Goal: Task Accomplishment & Management: Use online tool/utility

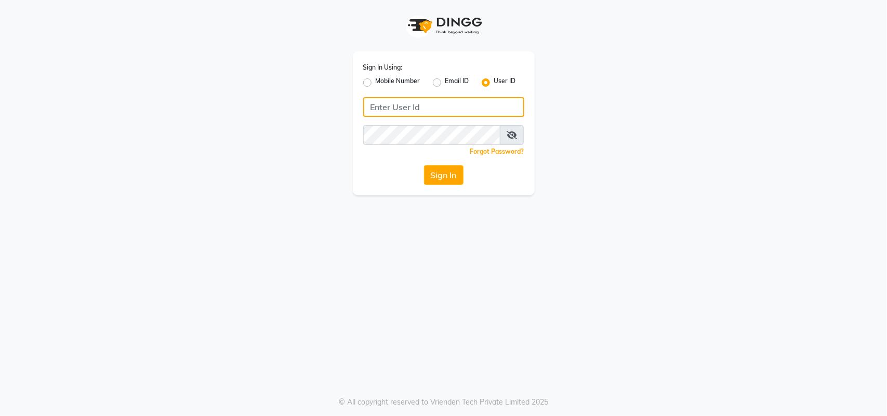
type input "9645966683"
click at [585, 71] on div "Sign In Using: Mobile Number Email ID User ID 9645966683 Remember me Forgot Pas…" at bounding box center [444, 97] width 592 height 195
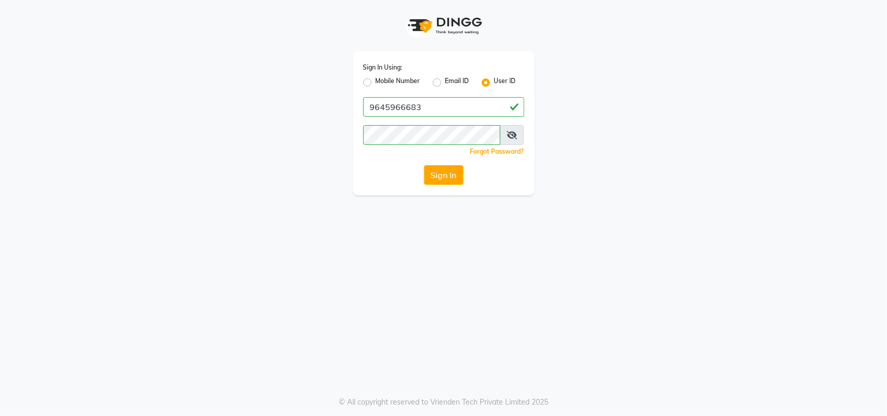
click at [445, 82] on label "Email ID" at bounding box center [457, 82] width 24 height 12
click at [445, 82] on input "Email ID" at bounding box center [448, 79] width 7 height 7
radio input "true"
radio input "false"
click at [494, 84] on label "User ID" at bounding box center [505, 82] width 22 height 12
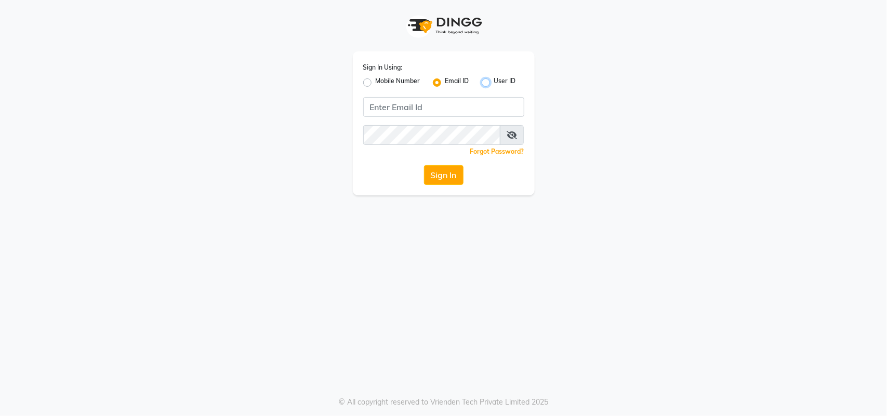
click at [494, 83] on input "User ID" at bounding box center [497, 79] width 7 height 7
radio input "true"
radio input "false"
click at [469, 114] on input "Username" at bounding box center [443, 107] width 161 height 20
type input "9645966683"
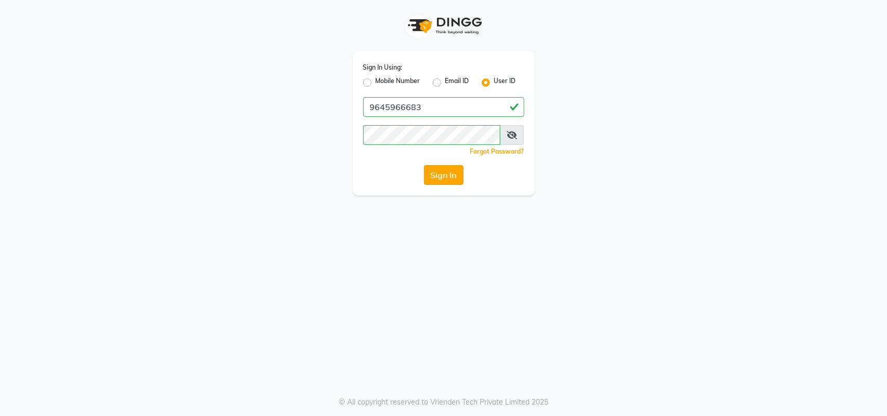
click at [440, 172] on button "Sign In" at bounding box center [443, 175] width 39 height 20
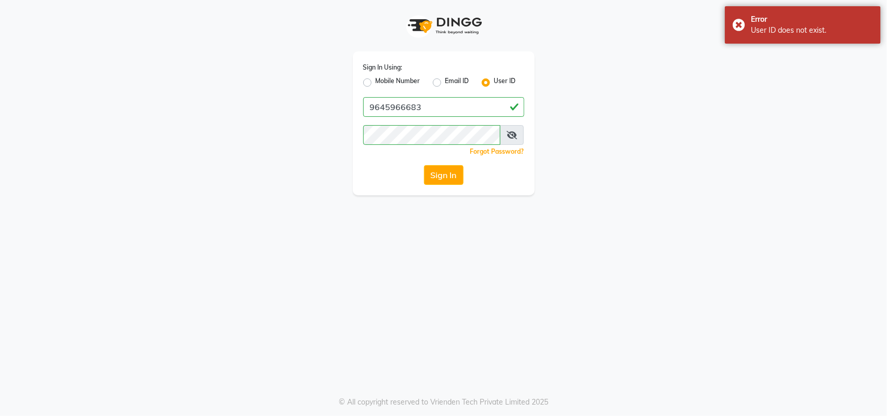
drag, startPoint x: 733, startPoint y: 26, endPoint x: 724, endPoint y: 94, distance: 68.1
click at [733, 27] on div "Error User ID does not exist." at bounding box center [803, 24] width 156 height 37
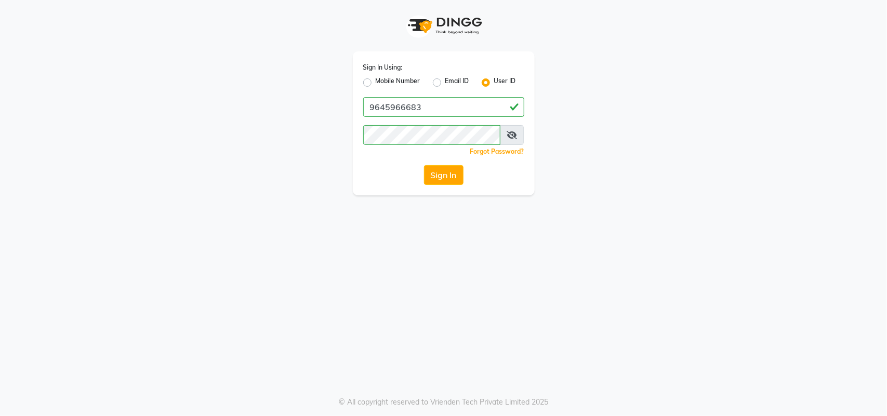
click at [741, 68] on app-login "Sign In Using: Mobile Number Email ID User ID 9645966683 Remember me Forgot Pas…" at bounding box center [443, 97] width 887 height 195
drag, startPoint x: 738, startPoint y: 63, endPoint x: 721, endPoint y: 63, distance: 16.6
click at [736, 63] on app-login "Sign In Using: Mobile Number Email ID User ID 9645966683 Remember me Forgot Pas…" at bounding box center [443, 97] width 887 height 195
click at [723, 63] on div "Sign In Using: Mobile Number Email ID User ID 9645966683 Remember me Forgot Pas…" at bounding box center [444, 97] width 592 height 195
click at [445, 82] on label "Email ID" at bounding box center [457, 82] width 24 height 12
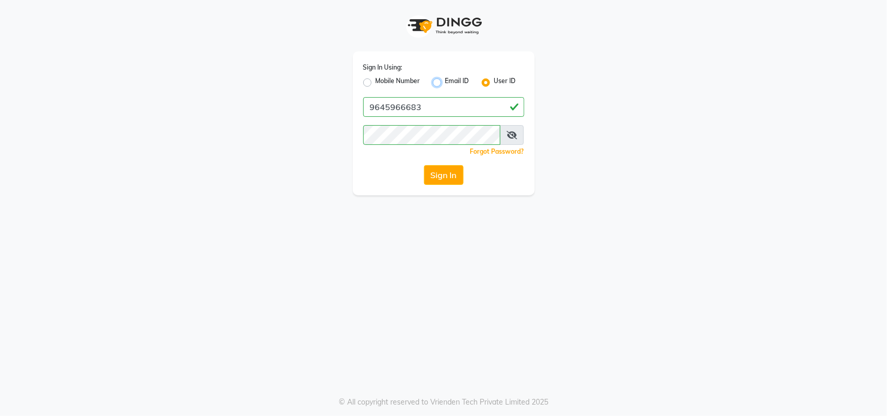
click at [445, 82] on input "Email ID" at bounding box center [448, 79] width 7 height 7
radio input "true"
radio input "false"
click at [494, 81] on label "User ID" at bounding box center [505, 82] width 22 height 12
click at [494, 81] on input "User ID" at bounding box center [497, 79] width 7 height 7
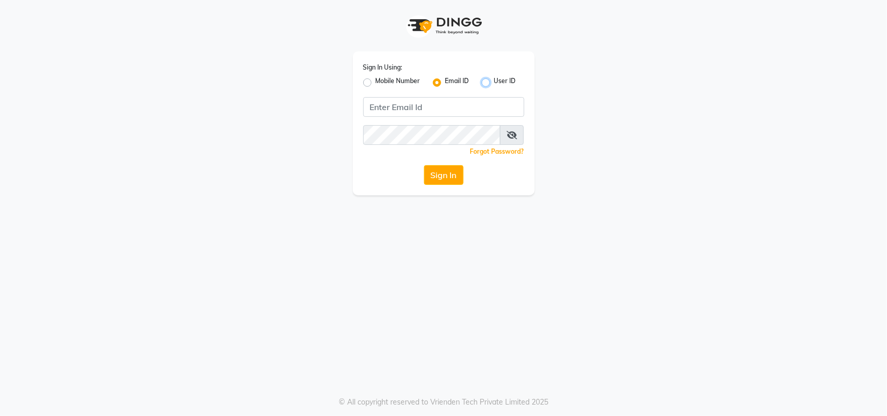
radio input "true"
radio input "false"
click at [424, 110] on input "Username" at bounding box center [443, 107] width 161 height 20
type input "[PERSON_NAME]"
click at [444, 175] on button "Sign In" at bounding box center [443, 175] width 39 height 20
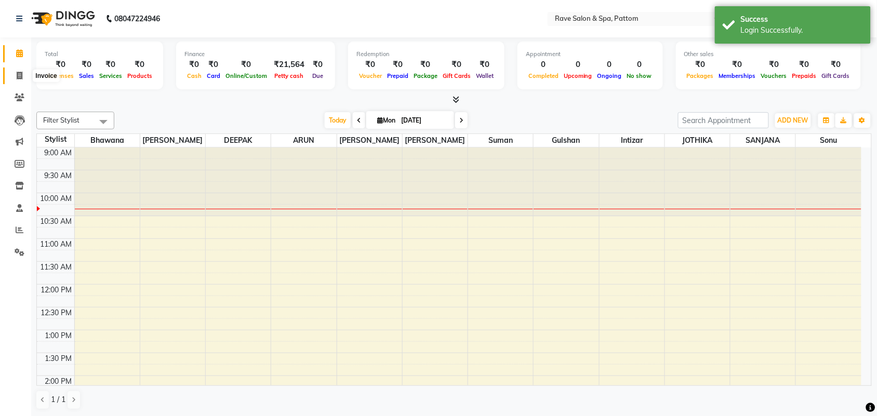
click at [14, 71] on span at bounding box center [19, 76] width 18 height 12
select select "service"
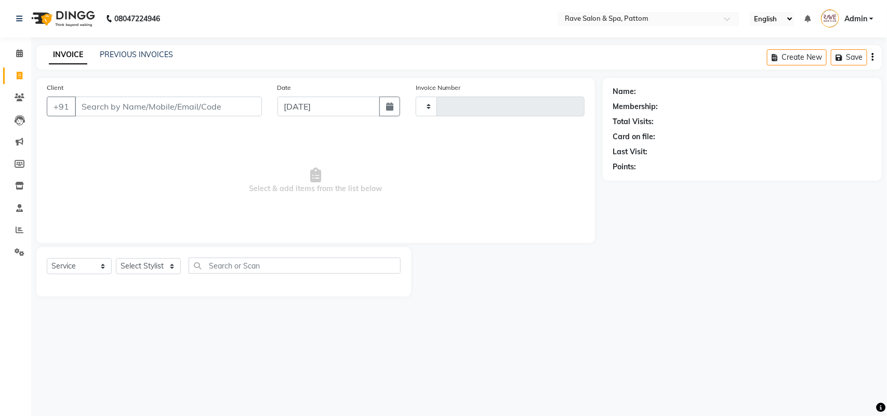
type input "0501"
select select "3587"
